Goal: Navigation & Orientation: Find specific page/section

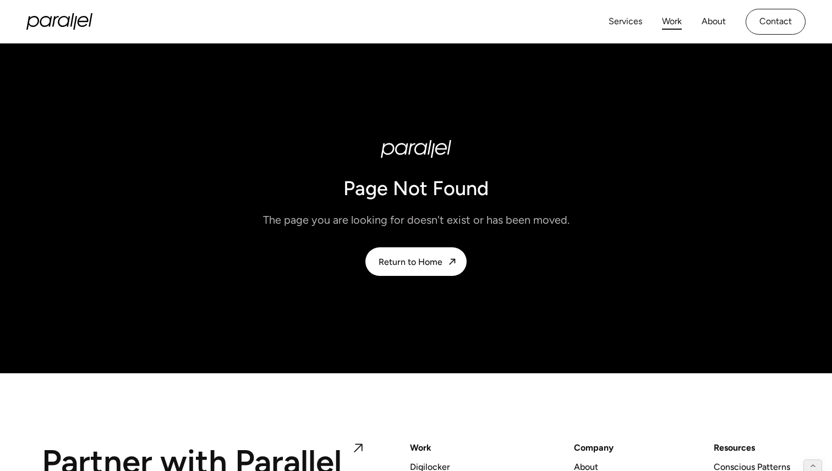
click at [669, 21] on link "Work" at bounding box center [672, 22] width 20 height 16
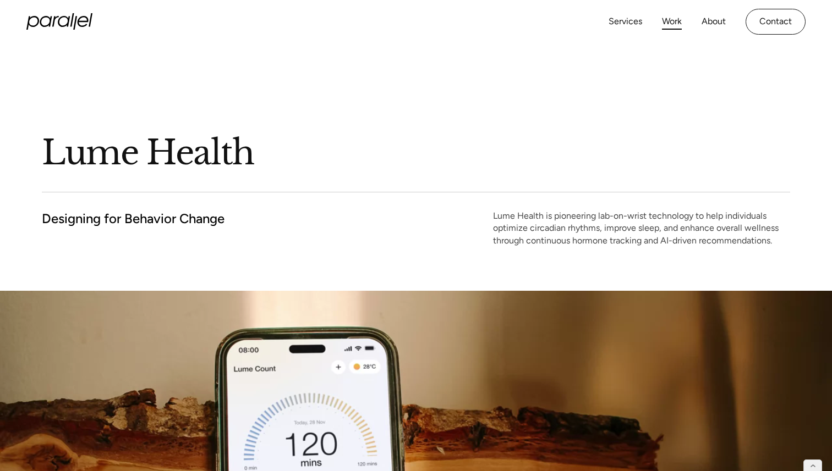
click at [679, 17] on link "Work" at bounding box center [672, 22] width 20 height 16
